Goal: Task Accomplishment & Management: Manage account settings

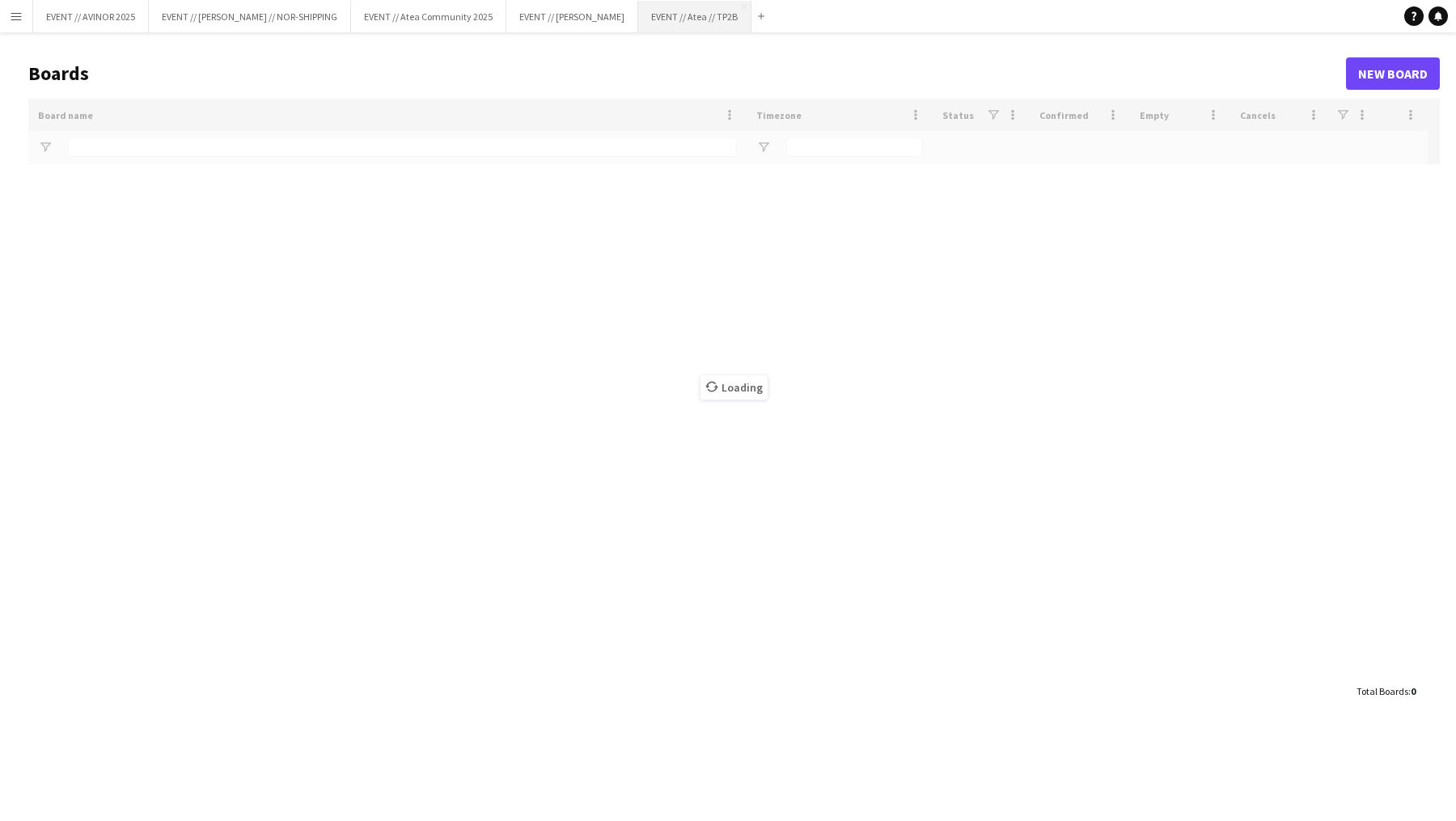
type input "****"
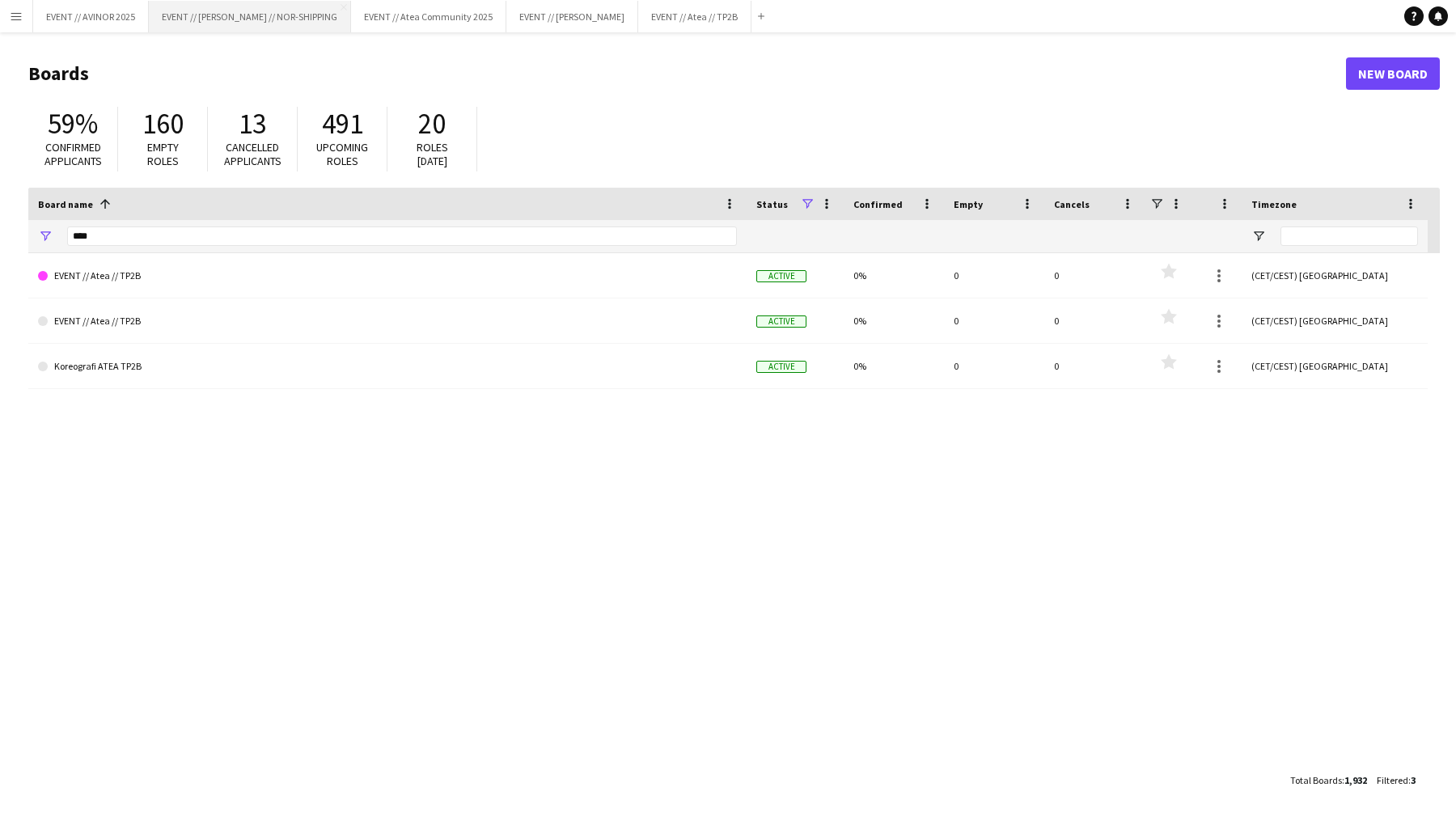
click at [289, 25] on button "EVENT // [PERSON_NAME] // NOR-SHIPPING Close" at bounding box center [249, 17] width 203 height 32
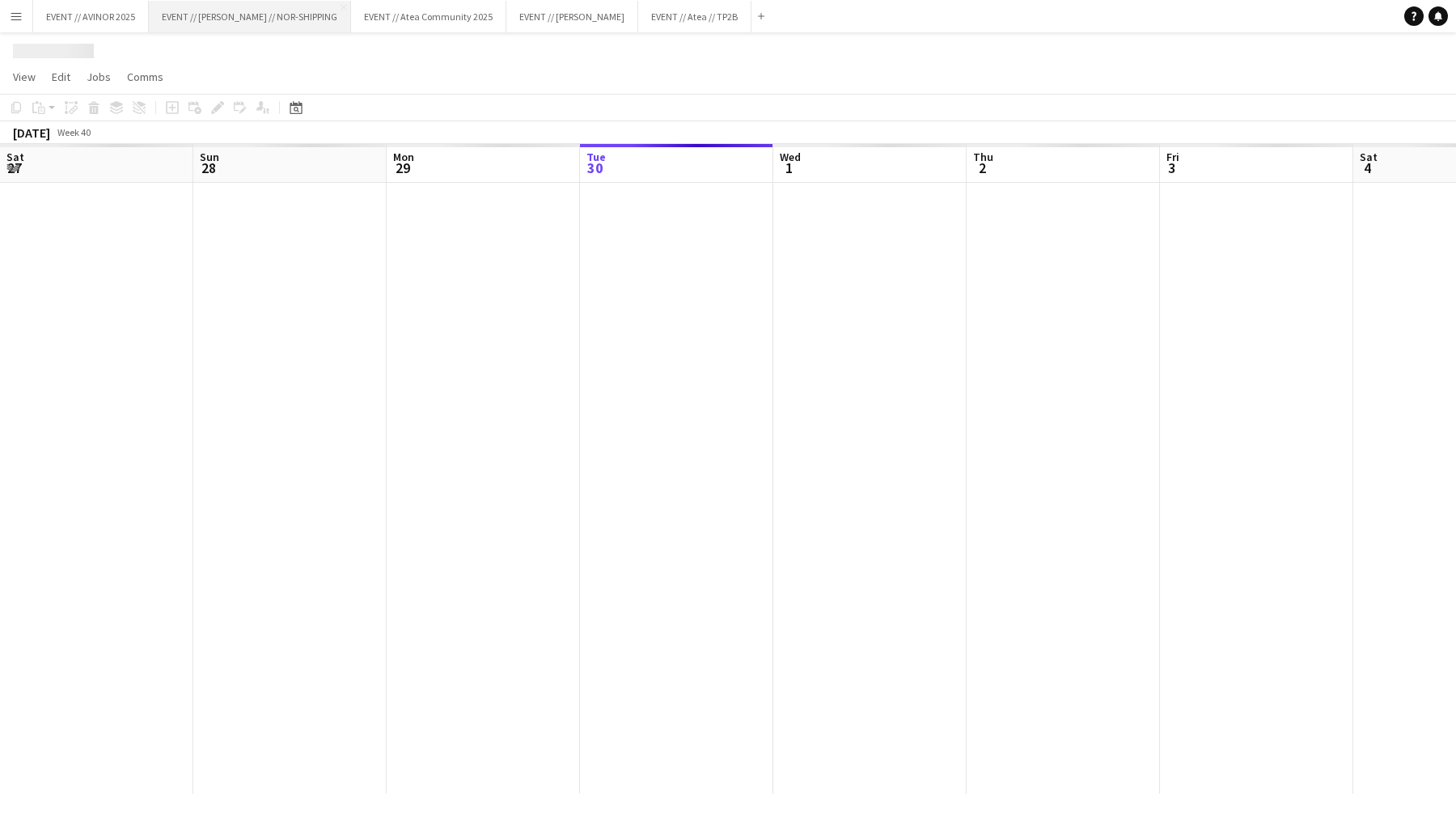
scroll to position [0, 387]
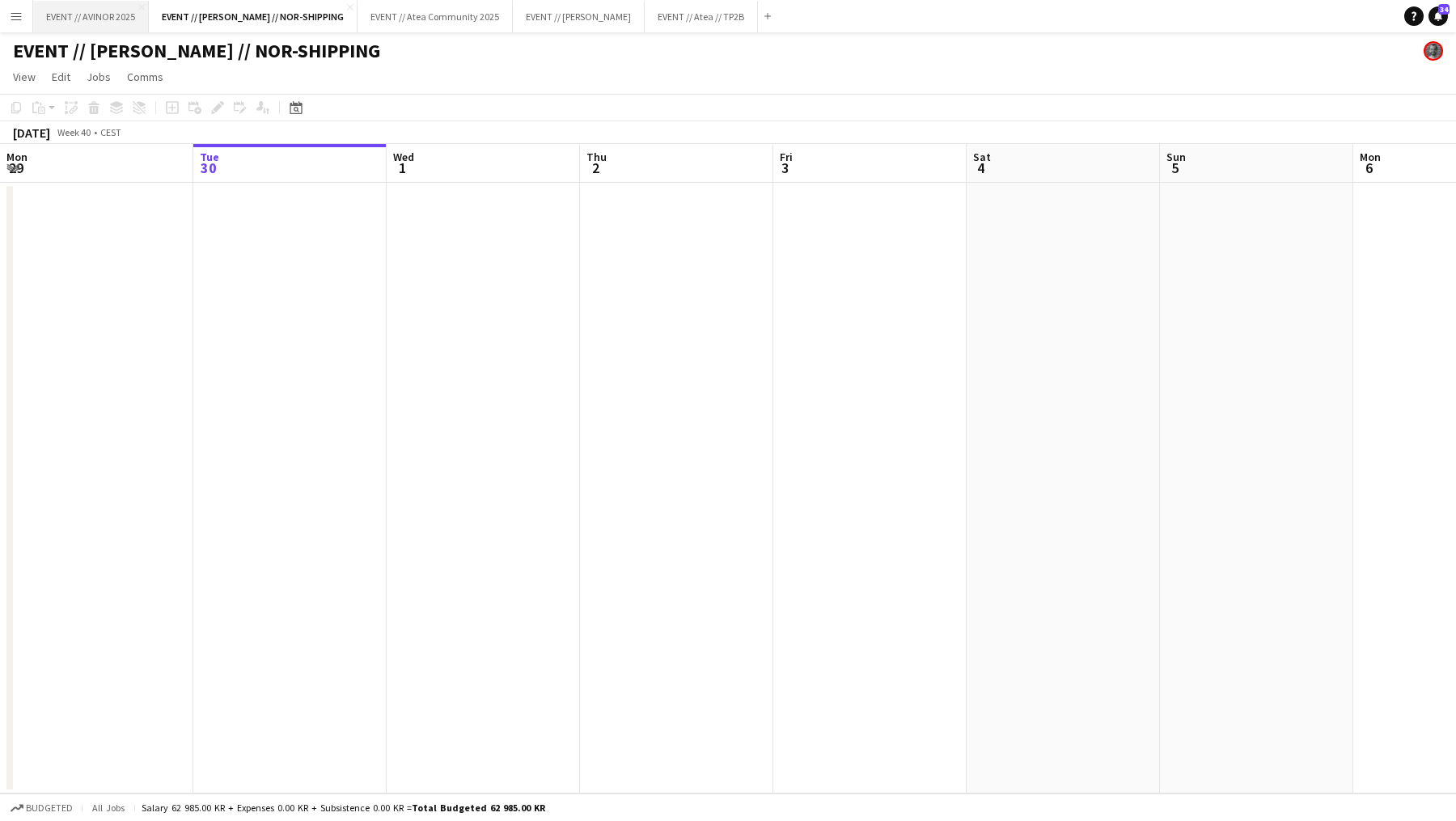
click at [112, 19] on button "EVENT // AVINOR 2025 Close" at bounding box center [90, 17] width 116 height 32
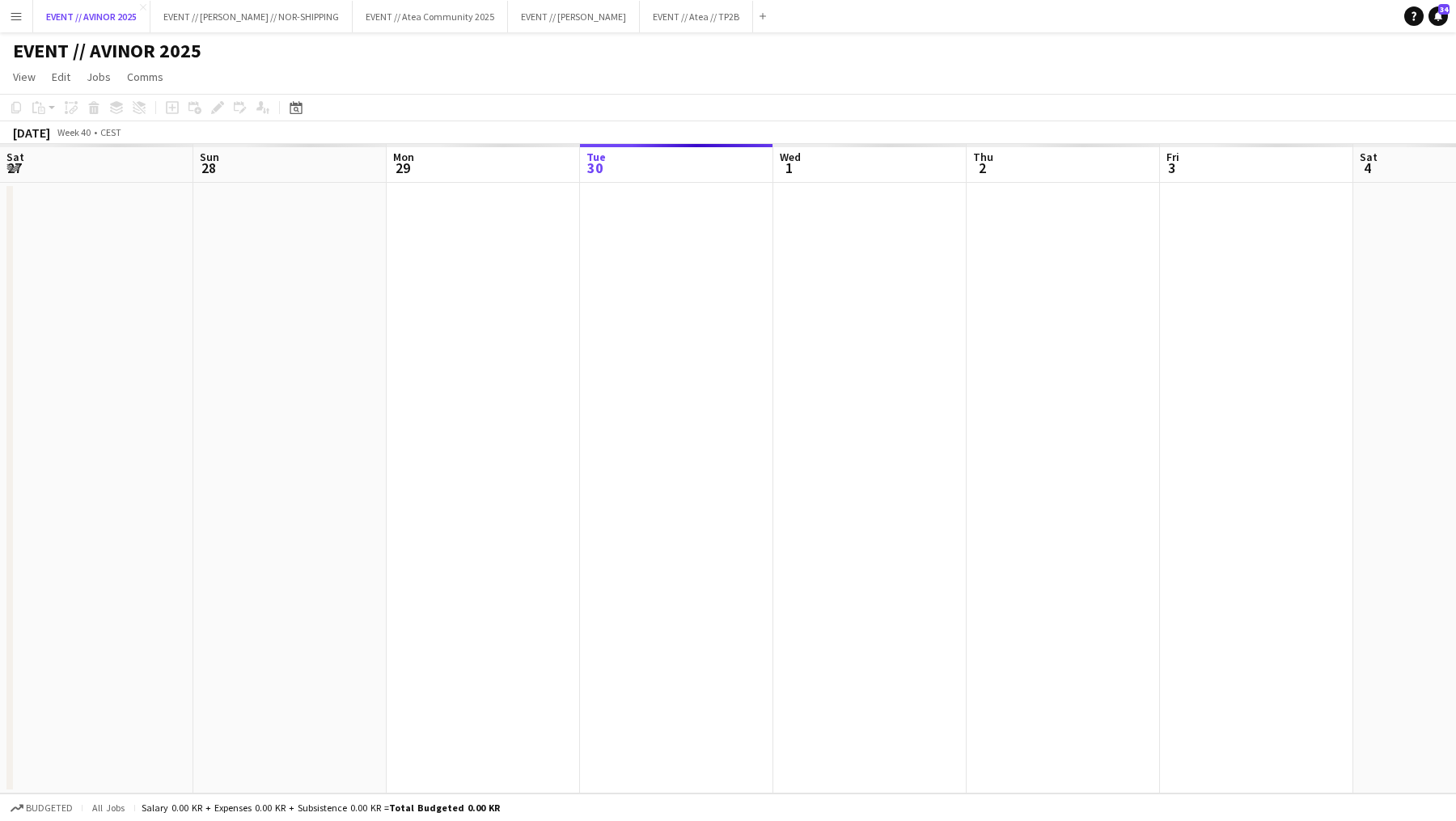
scroll to position [0, 387]
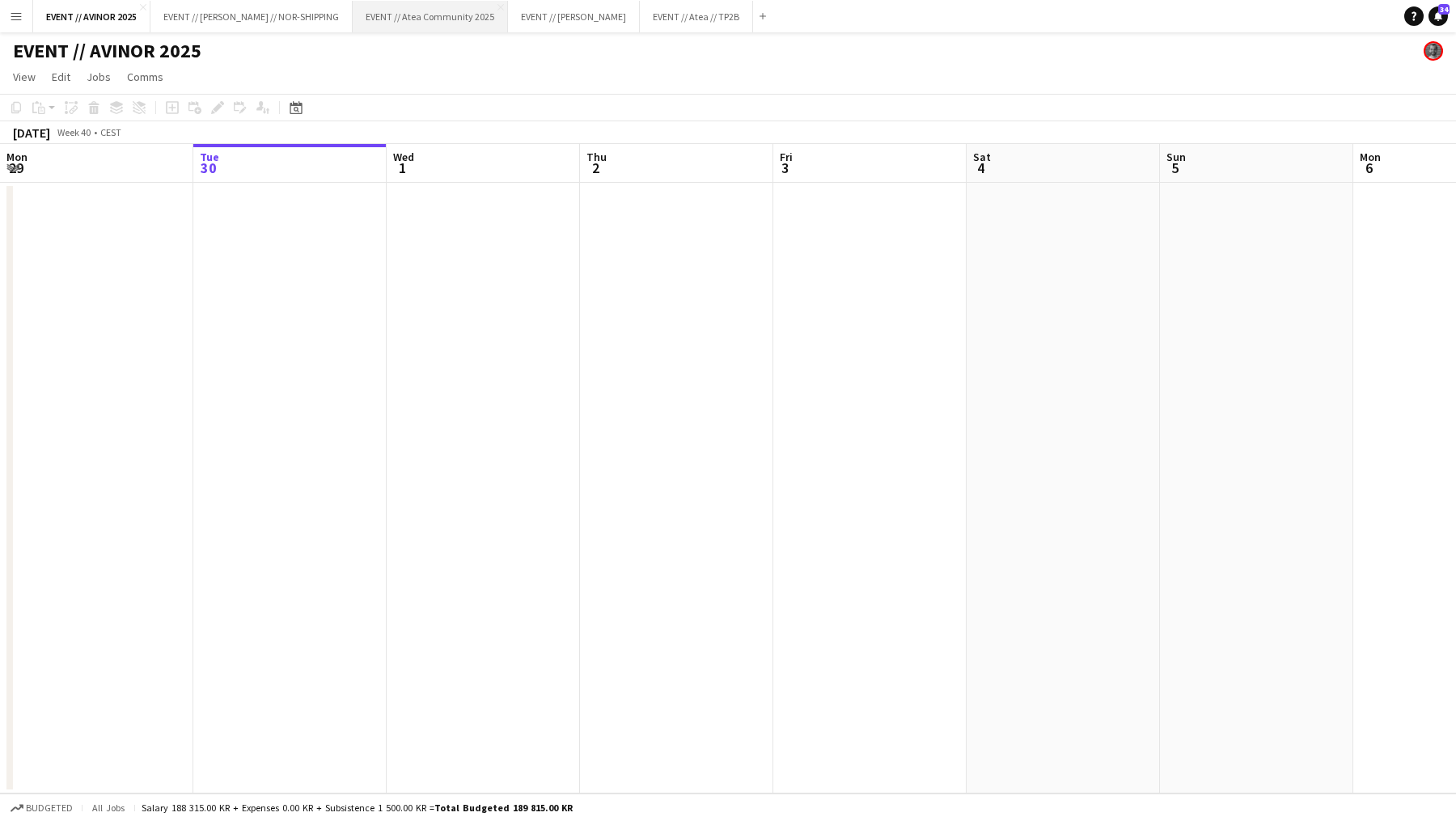
click at [438, 4] on button "EVENT // Atea Community 2025 Close" at bounding box center [431, 17] width 156 height 32
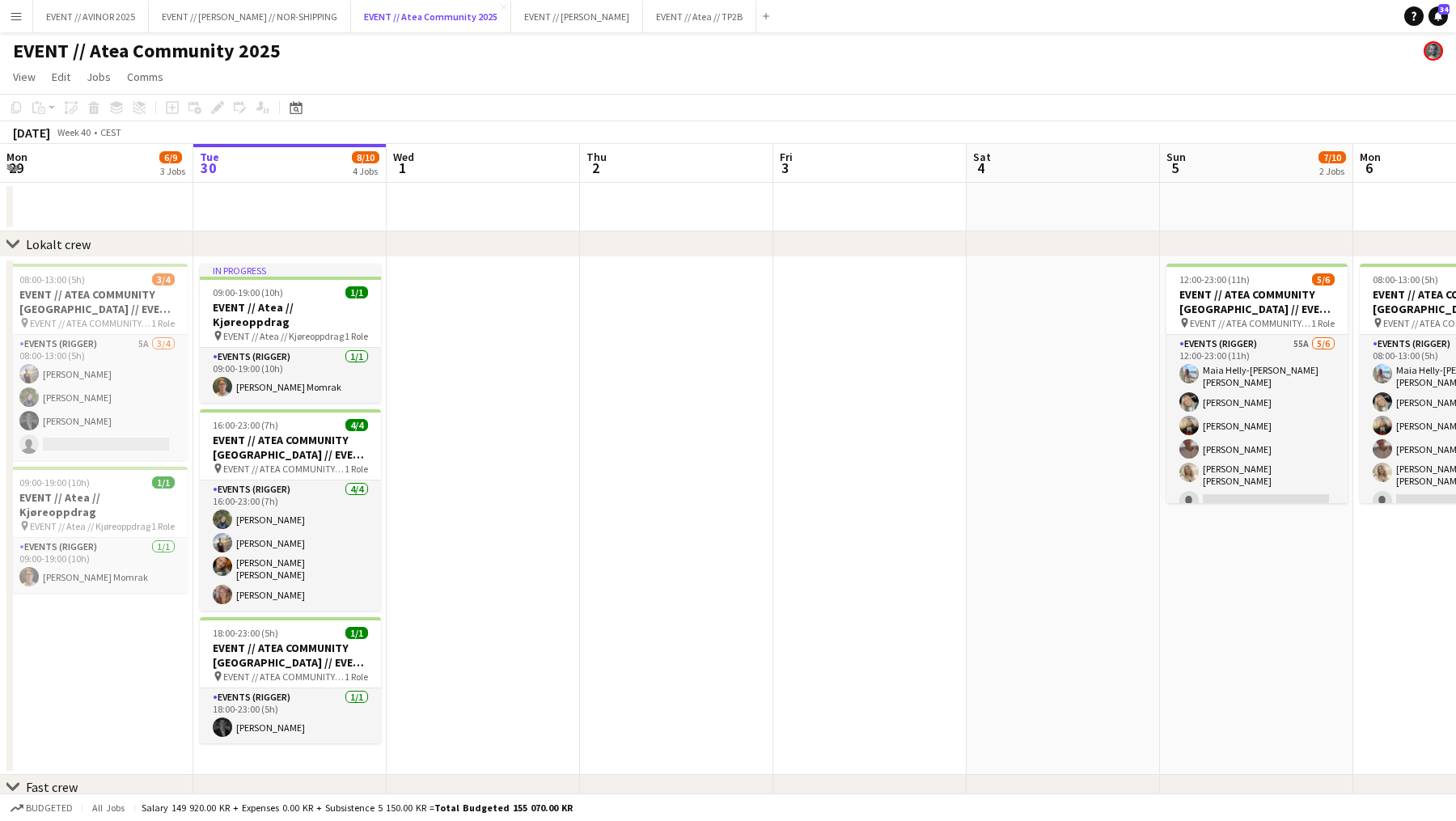
scroll to position [0, 448]
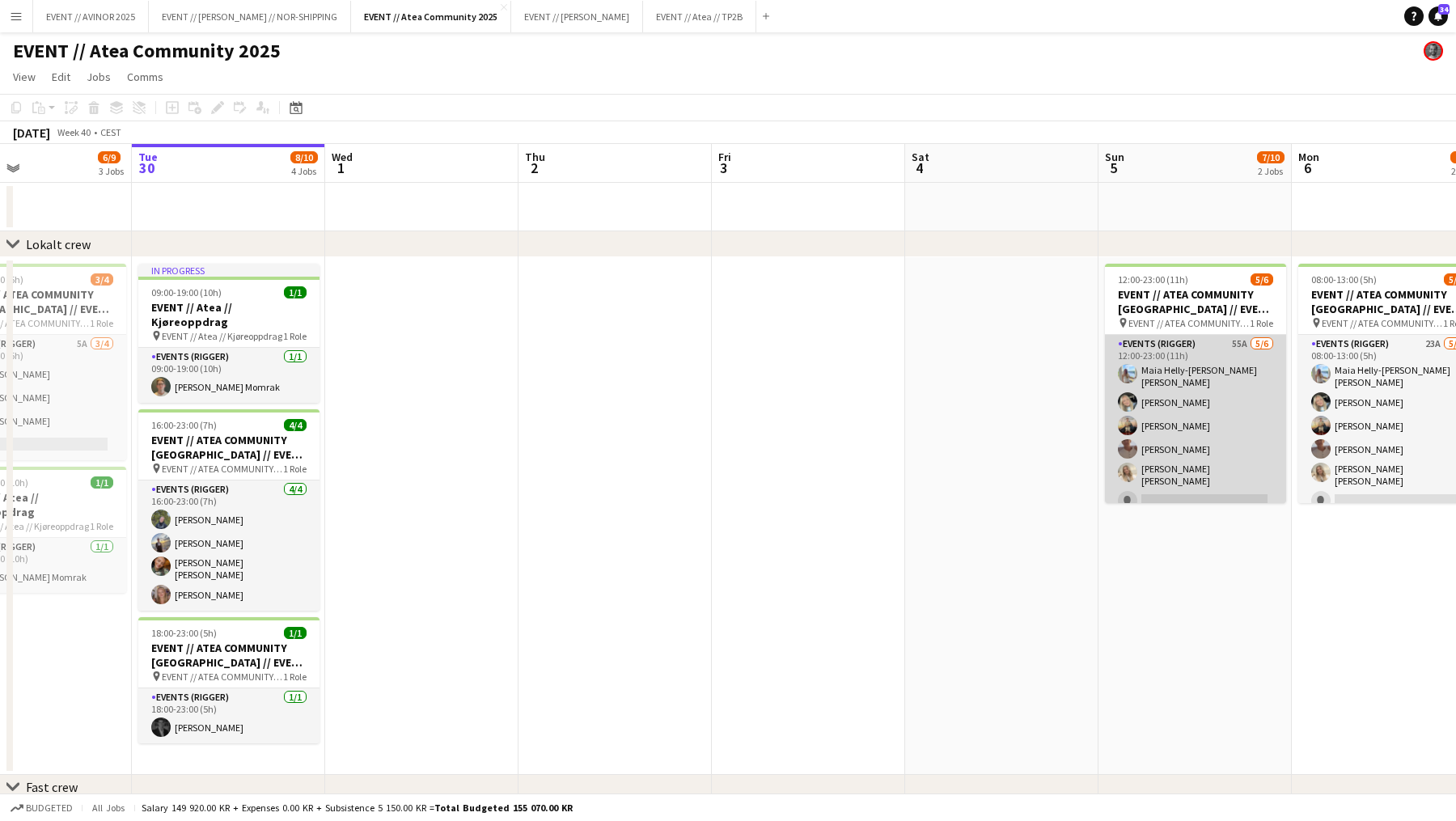
click at [1145, 424] on app-card-role "Events (Rigger) 55A [DATE] 12:00-23:00 (11h) [PERSON_NAME] [PERSON_NAME] [PERSO…" at bounding box center [1195, 426] width 181 height 182
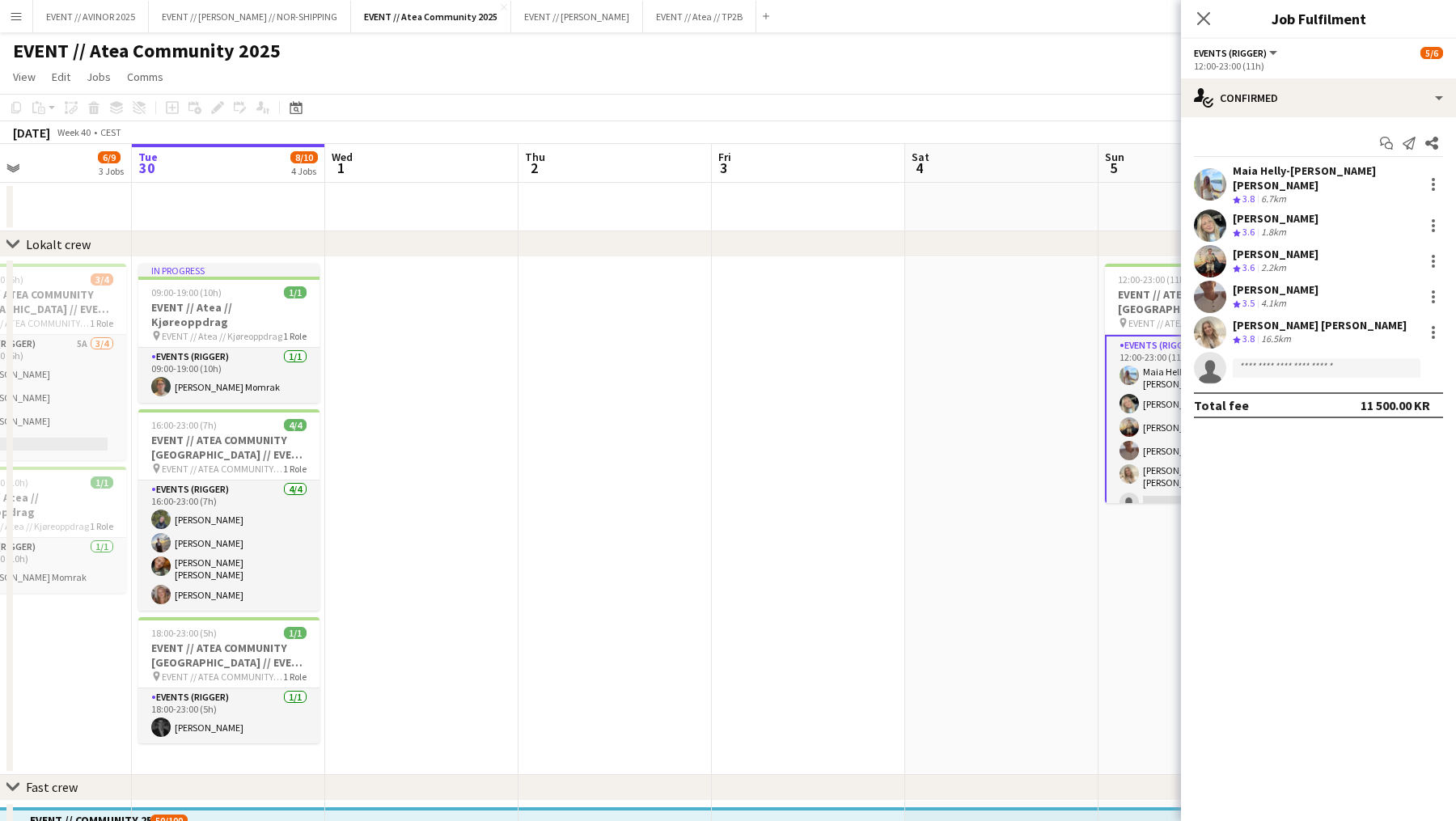
click at [888, 399] on app-date-cell at bounding box center [808, 516] width 194 height 518
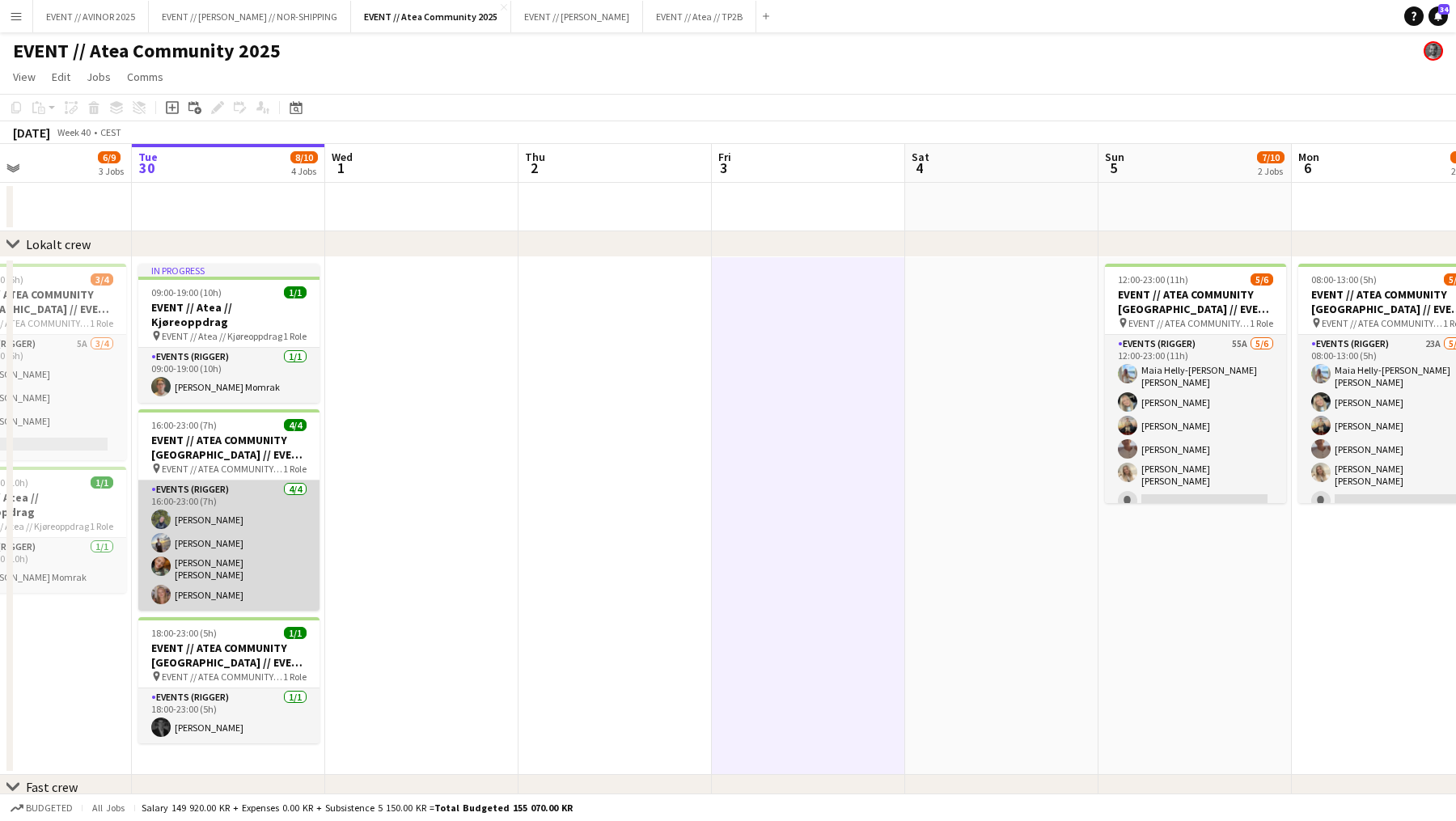
click at [271, 510] on app-card-role "Events (Rigger) [DATE] 16:00-23:00 (7h) [PERSON_NAME] [PERSON_NAME] [PERSON_NAM…" at bounding box center [228, 545] width 181 height 130
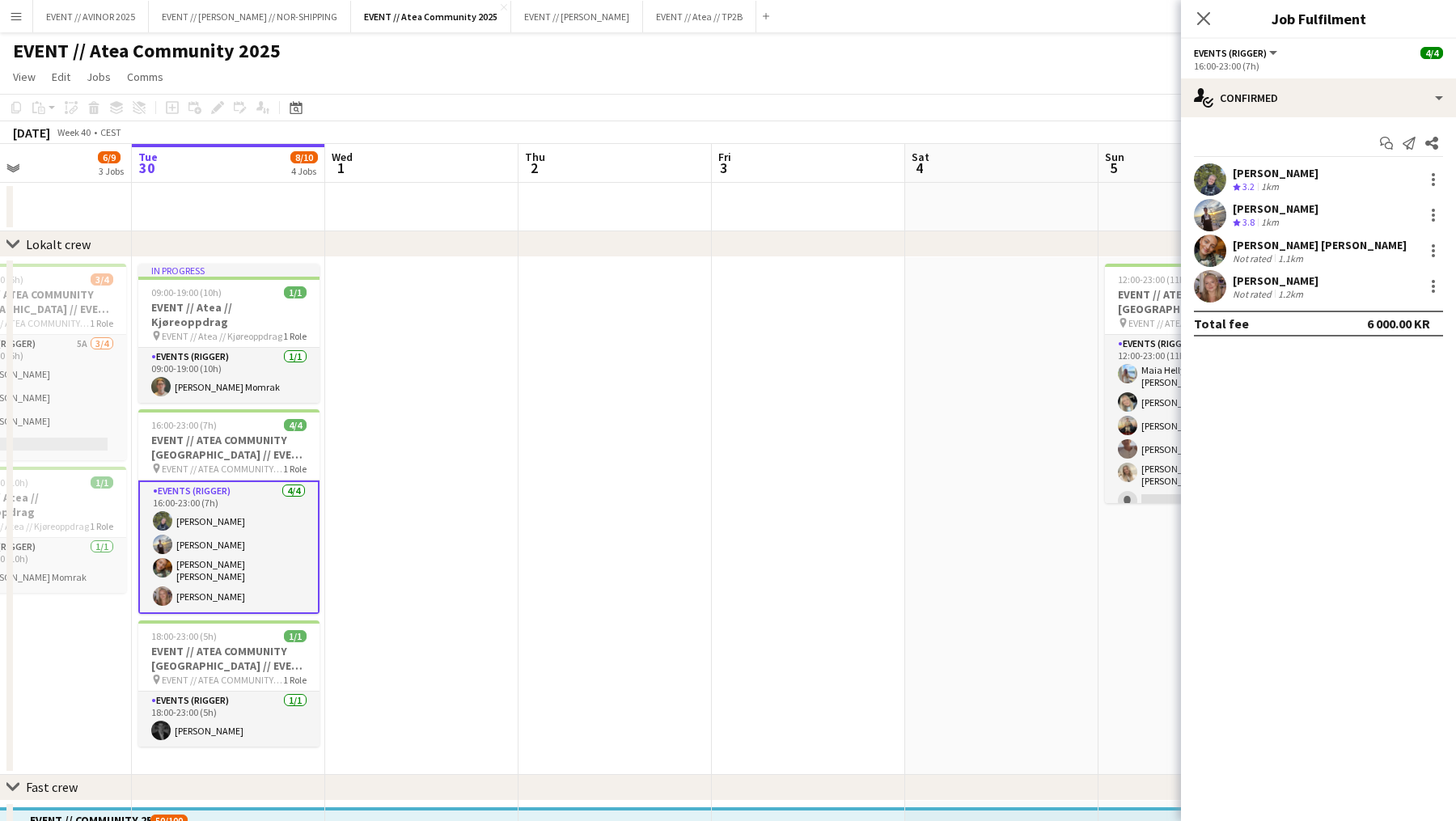
click at [1245, 167] on div "[PERSON_NAME]" at bounding box center [1276, 173] width 86 height 14
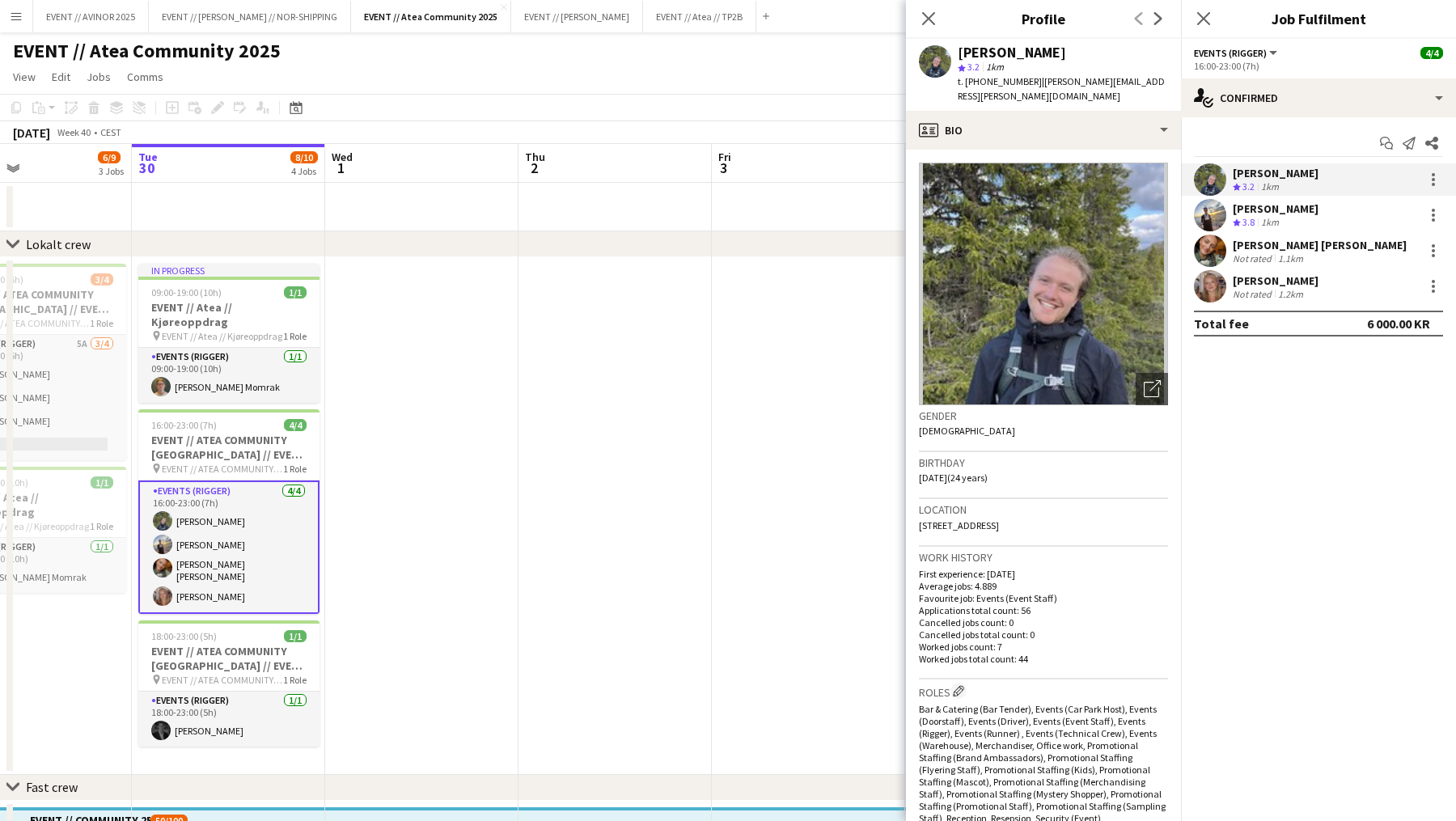
click at [829, 180] on app-board-header-date "Fri 3" at bounding box center [808, 164] width 194 height 39
